Goal: Contribute content

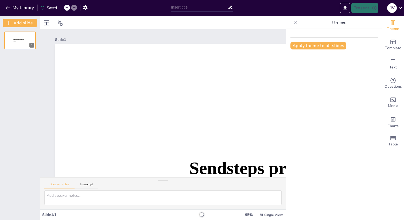
type input "New Sendsteps"
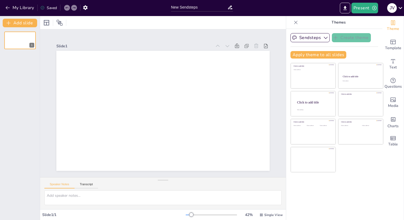
click at [3, 9] on div "My Library Saved" at bounding box center [45, 8] width 90 height 10
click at [3, 7] on div "My Library Saved" at bounding box center [45, 8] width 90 height 10
click at [7, 7] on icon "button" at bounding box center [8, 7] width 4 height 3
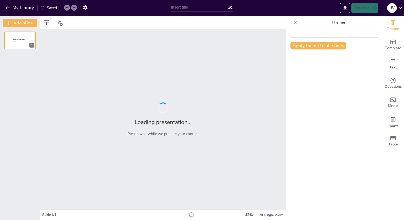
type input "[PERSON_NAME]: Основоположник русского революционного просветительства"
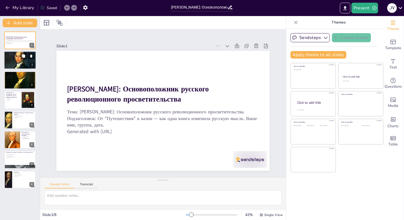
click at [28, 63] on div at bounding box center [20, 59] width 32 height 21
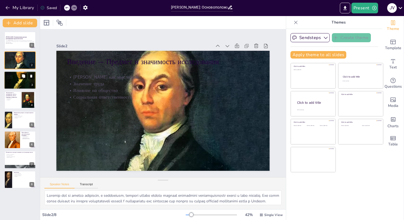
click at [24, 79] on button at bounding box center [23, 76] width 6 height 6
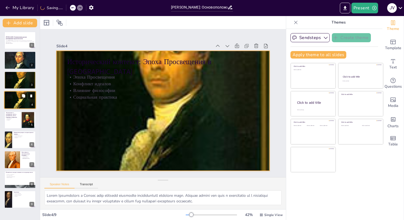
click at [26, 99] on div at bounding box center [20, 100] width 32 height 40
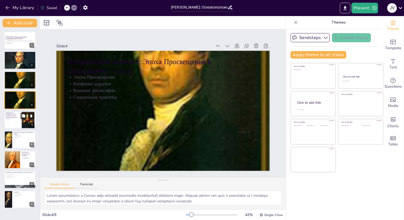
click at [20, 113] on p "«Путешествие из Петербурга в Москву»: Структура и содержание" at bounding box center [13, 115] width 14 height 6
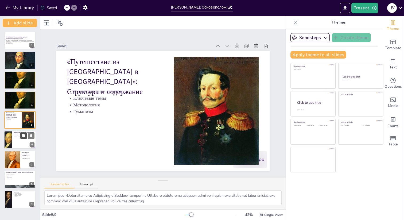
click at [24, 136] on icon at bounding box center [23, 135] width 3 height 3
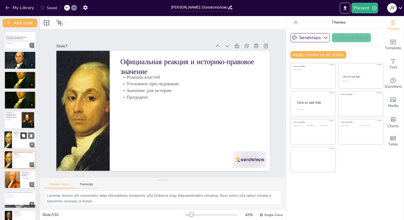
scroll to position [13, 0]
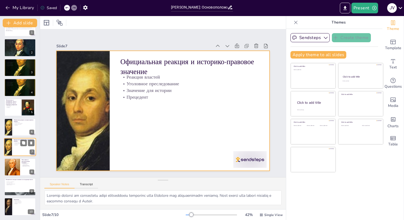
click at [22, 152] on div at bounding box center [20, 147] width 32 height 18
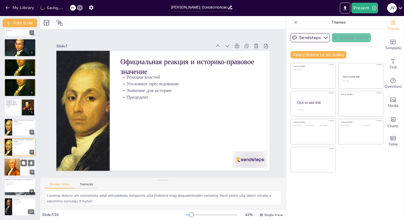
click at [22, 167] on div at bounding box center [20, 167] width 32 height 18
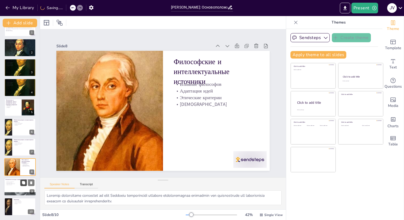
click at [22, 183] on icon at bounding box center [24, 183] width 4 height 4
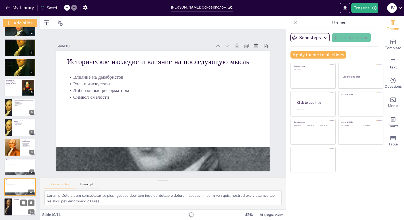
click at [22, 210] on div at bounding box center [20, 207] width 32 height 18
type textarea "Итоги исследования подчеркивают важность Радищева как мыслителя и его влияние н…"
